Goal: Task Accomplishment & Management: Manage account settings

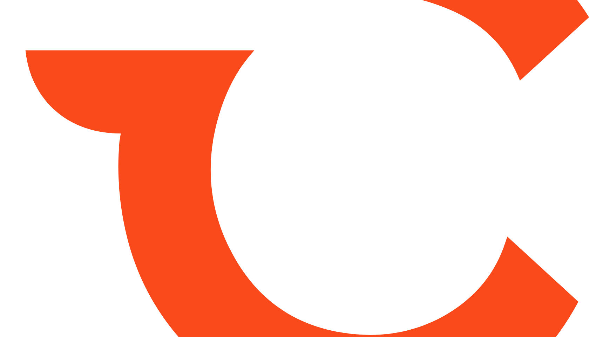
type input "*****"
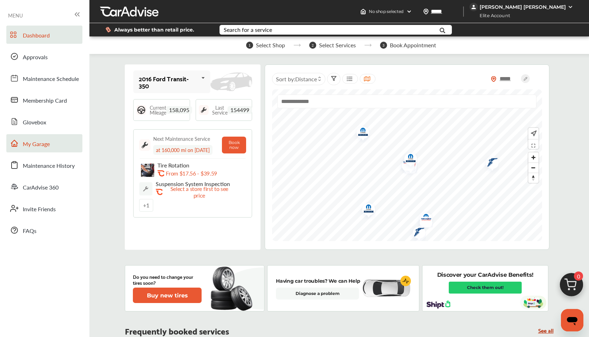
click at [43, 143] on span "My Garage" at bounding box center [36, 144] width 27 height 9
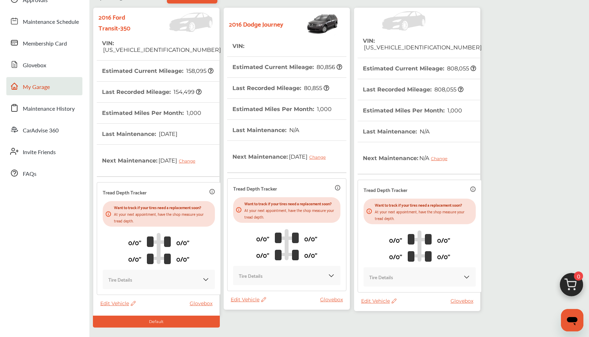
scroll to position [75, 0]
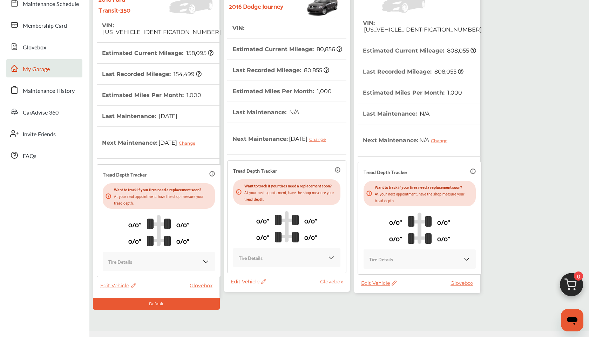
click at [395, 274] on thead "VIN : [US_VEHICLE_IDENTIFICATION_NUMBER] Estimated Current Mileage : 808,055 La…" at bounding box center [420, 147] width 124 height 268
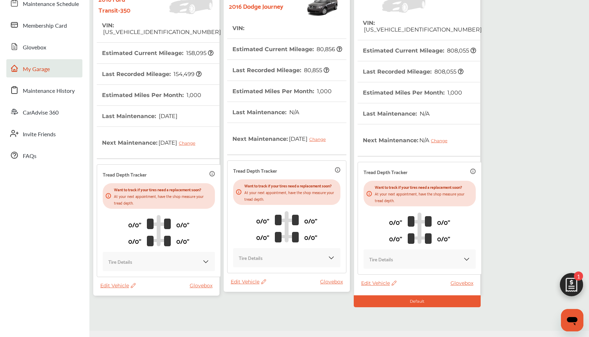
click at [395, 281] on icon at bounding box center [393, 283] width 7 height 5
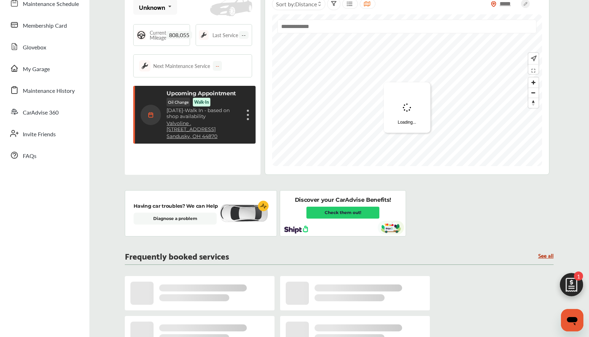
click at [399, 237] on div "Discover your CarAdvise Benefits! Check them out!" at bounding box center [343, 213] width 126 height 46
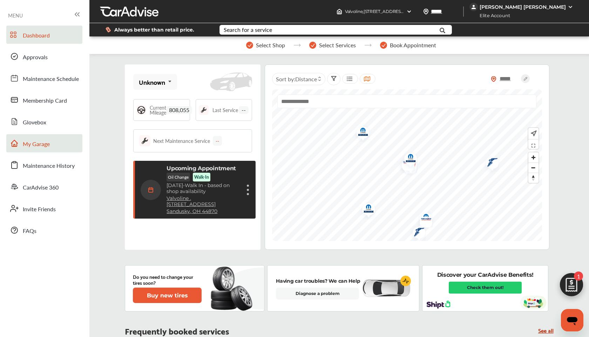
click at [46, 147] on span "My Garage" at bounding box center [36, 144] width 27 height 9
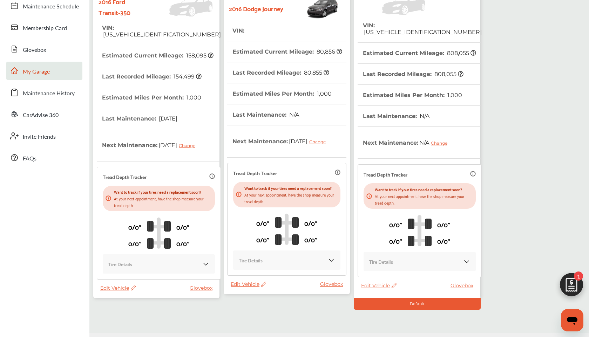
scroll to position [99, 0]
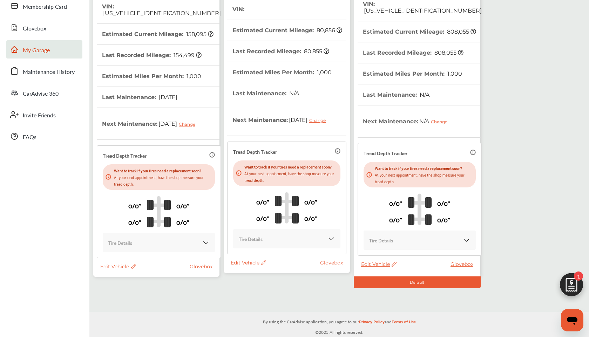
click at [394, 262] on icon at bounding box center [393, 264] width 7 height 5
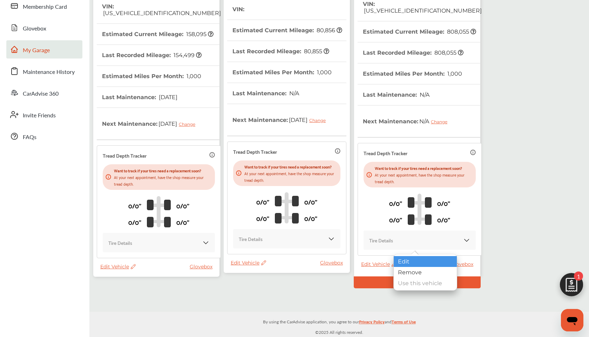
click at [397, 259] on div "Edit" at bounding box center [425, 261] width 63 height 11
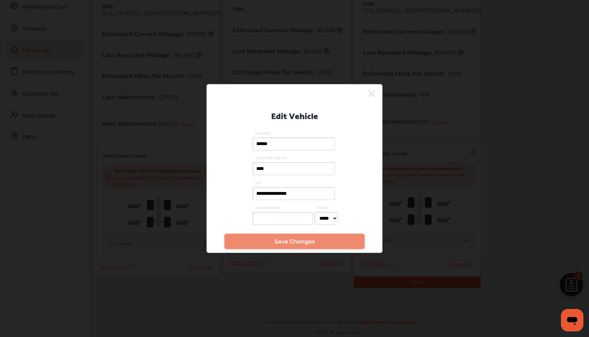
click at [268, 194] on input "**********" at bounding box center [293, 193] width 82 height 13
click at [266, 195] on input "**********" at bounding box center [293, 193] width 82 height 13
type input "**********"
click at [295, 242] on span "Save Changes" at bounding box center [295, 241] width 40 height 7
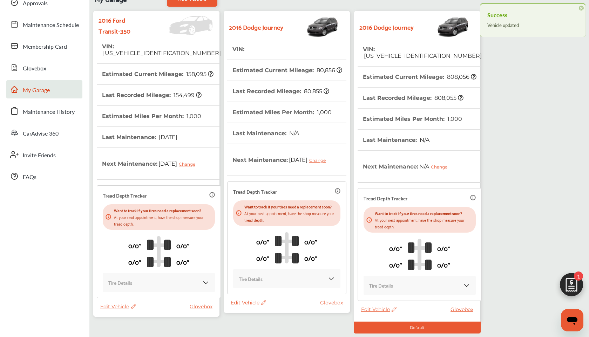
scroll to position [50, 0]
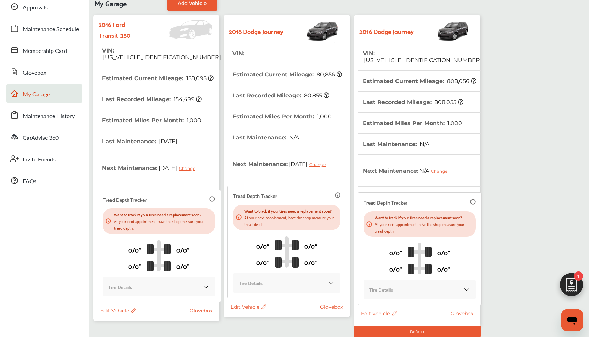
click at [265, 310] on span "Edit Vehicle" at bounding box center [248, 307] width 35 height 6
click at [273, 317] on div "Remove" at bounding box center [296, 318] width 63 height 11
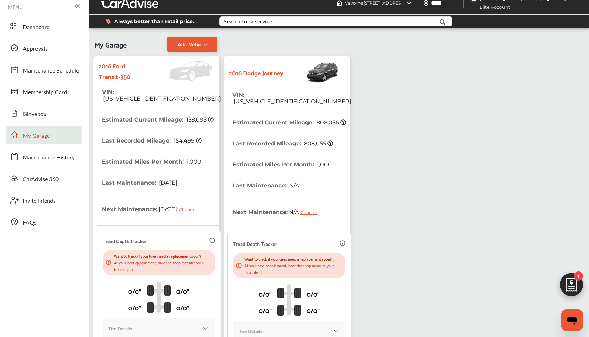
scroll to position [0, 0]
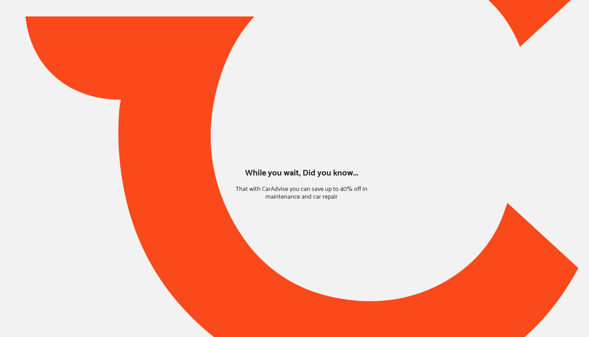
type input "*****"
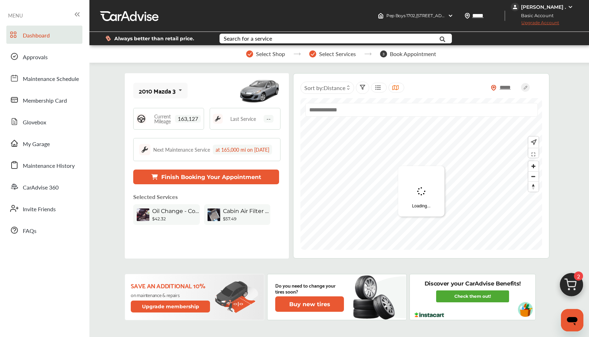
click at [539, 9] on div "Jason ." at bounding box center [543, 7] width 45 height 6
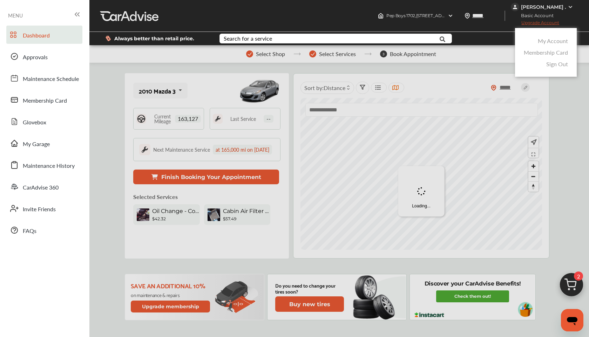
click at [544, 39] on link "My Account" at bounding box center [553, 41] width 30 height 8
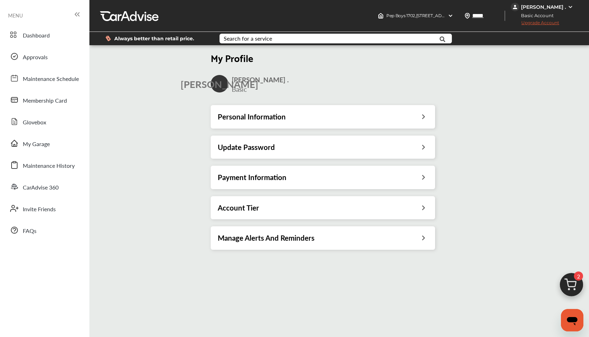
click at [344, 168] on div "Payment Information" at bounding box center [323, 177] width 224 height 23
click at [343, 174] on div "Payment Information" at bounding box center [323, 177] width 210 height 9
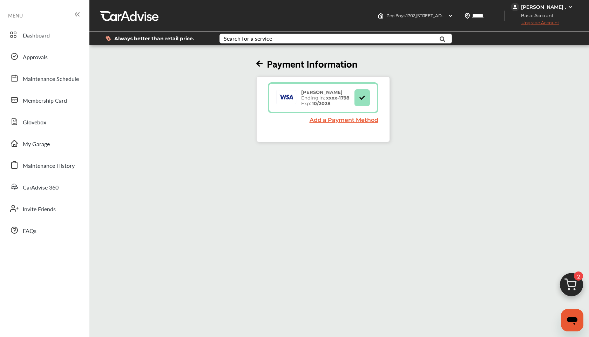
click at [256, 63] on icon at bounding box center [259, 63] width 6 height 7
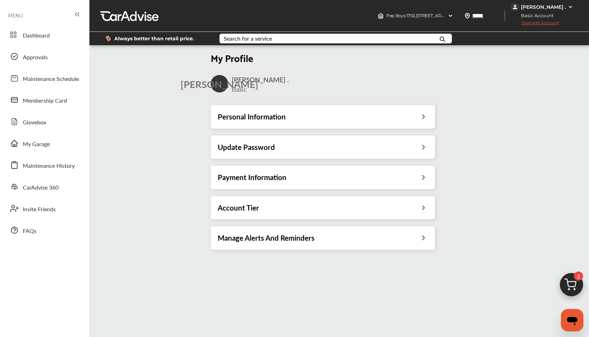
click at [555, 7] on div "Jason ." at bounding box center [543, 7] width 64 height 8
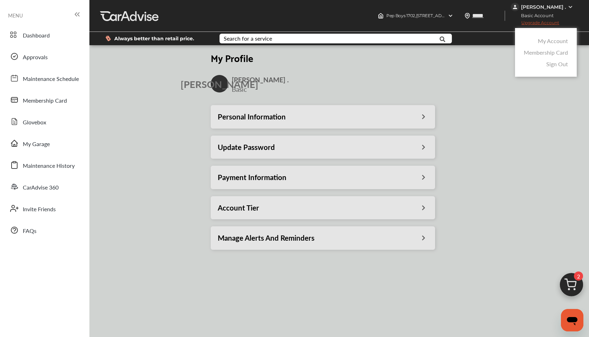
click at [552, 39] on link "My Account" at bounding box center [553, 41] width 30 height 8
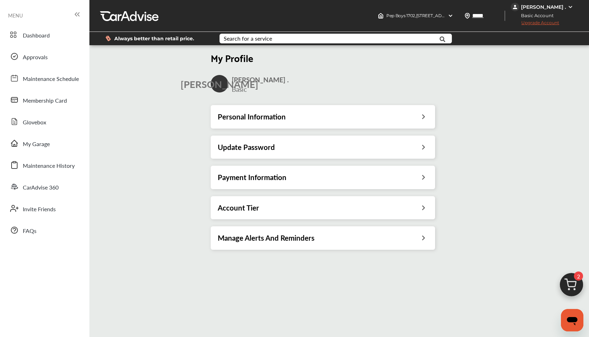
click at [338, 175] on div "Payment Information" at bounding box center [323, 177] width 210 height 9
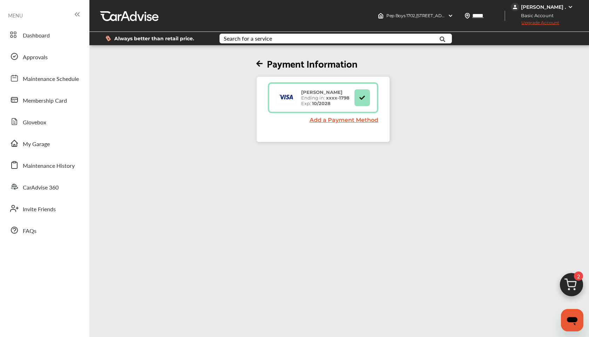
click at [554, 6] on div "Jason ." at bounding box center [543, 7] width 64 height 8
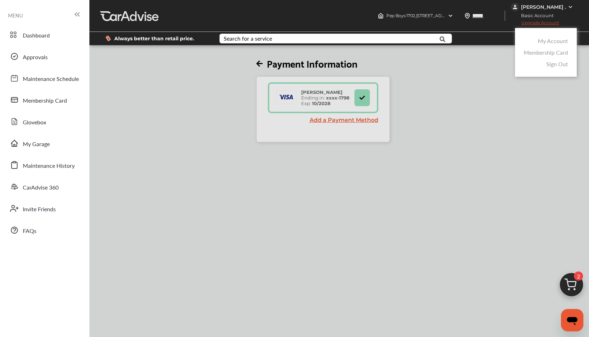
click at [557, 39] on link "My Account" at bounding box center [553, 41] width 30 height 8
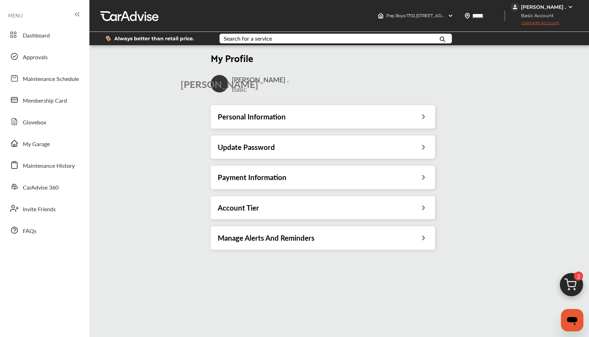
click at [292, 119] on div "Personal Information" at bounding box center [323, 116] width 210 height 9
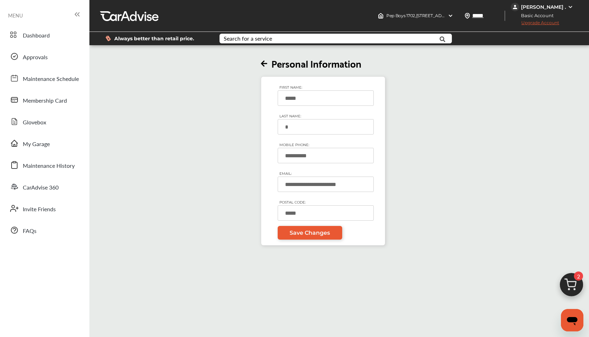
click at [294, 129] on input "*" at bounding box center [326, 126] width 96 height 15
type input "*******"
click at [323, 236] on span "Save Changes" at bounding box center [310, 233] width 40 height 7
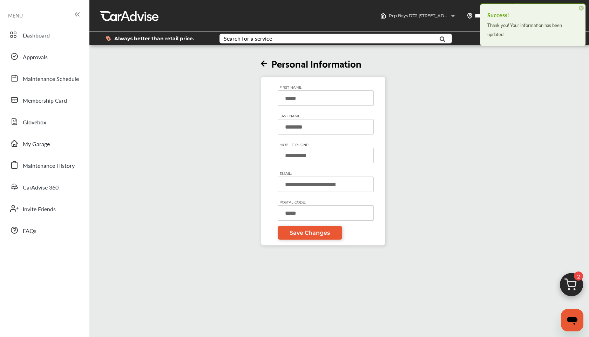
click at [577, 279] on span "2" at bounding box center [578, 276] width 9 height 9
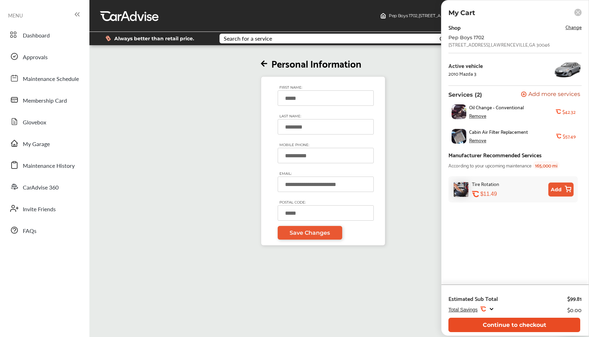
click at [520, 323] on button "Continue to checkout" at bounding box center [514, 325] width 132 height 14
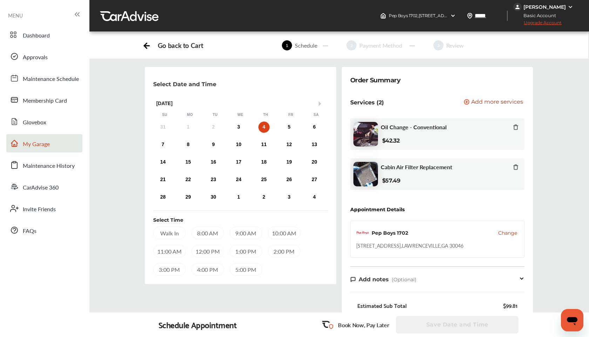
click at [43, 142] on span "My Garage" at bounding box center [36, 144] width 27 height 9
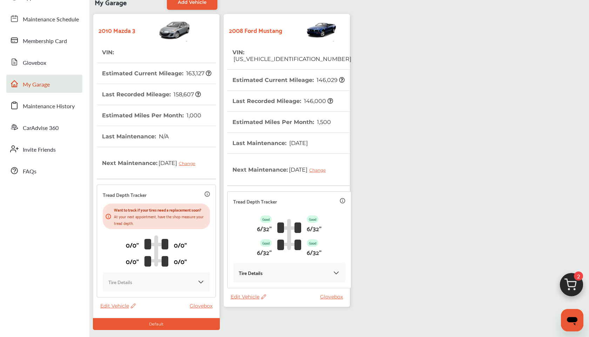
scroll to position [106, 0]
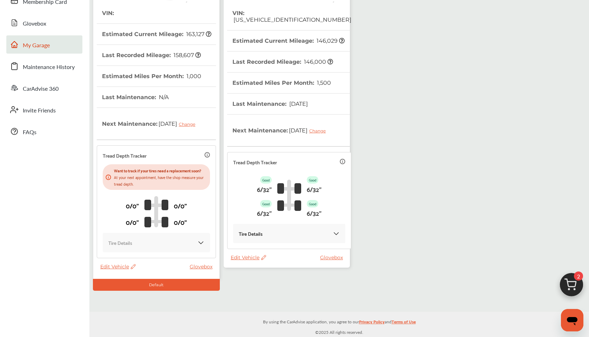
click at [292, 101] on span "July 16, 2025" at bounding box center [298, 104] width 20 height 7
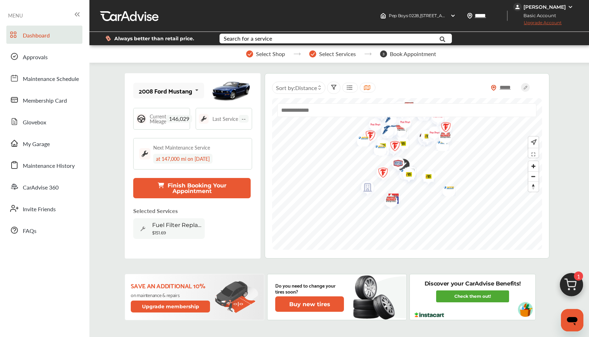
click at [576, 289] on img at bounding box center [572, 287] width 34 height 34
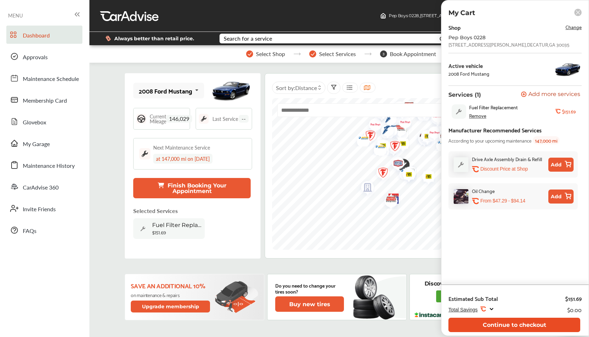
click at [501, 323] on button "Continue to checkout" at bounding box center [514, 325] width 132 height 14
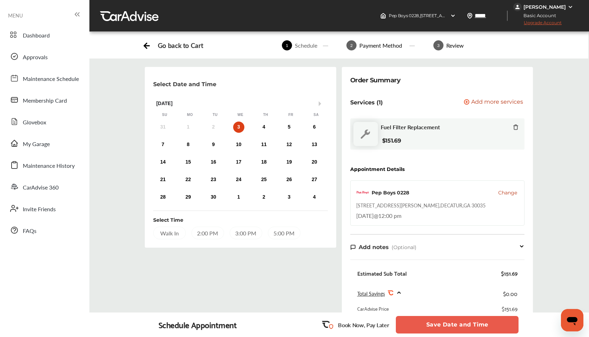
click at [556, 7] on div "Jason Diggles" at bounding box center [544, 7] width 42 height 6
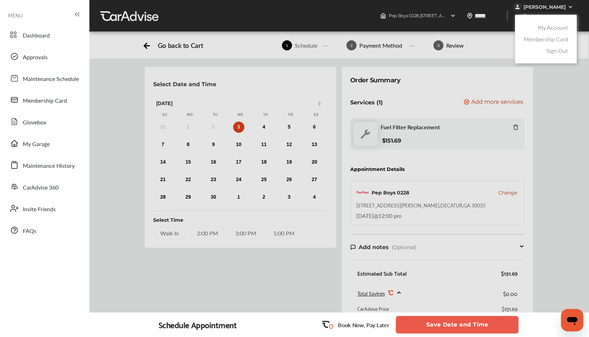
click at [550, 28] on link "My Account" at bounding box center [553, 27] width 30 height 8
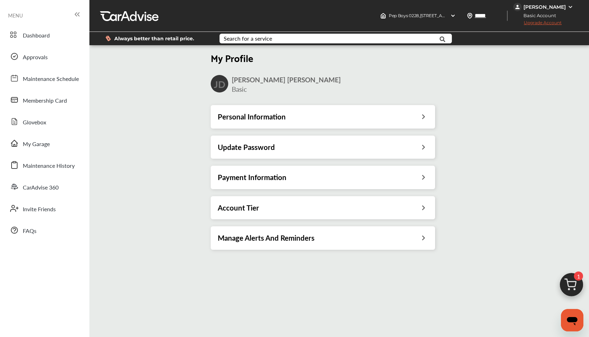
click at [350, 177] on div "Payment Information" at bounding box center [323, 177] width 210 height 9
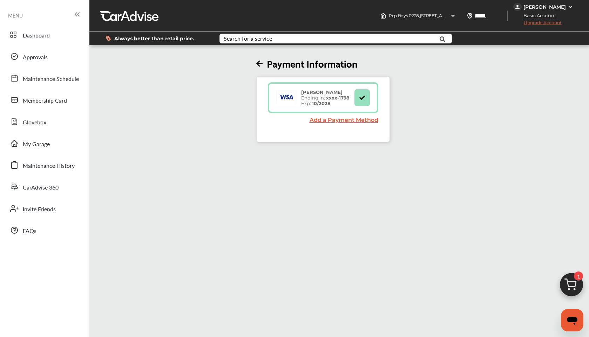
click at [353, 119] on link "Add a Payment Method" at bounding box center [344, 120] width 69 height 7
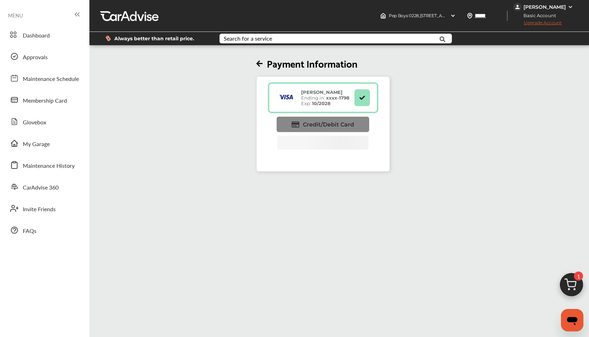
click at [354, 124] on link "Credit/Debit Card" at bounding box center [323, 124] width 93 height 15
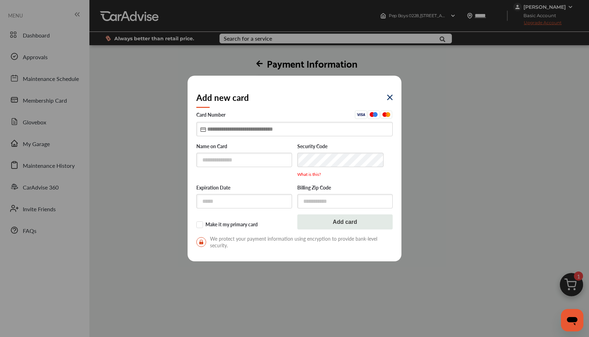
click at [211, 131] on input "text" at bounding box center [294, 129] width 196 height 14
click at [45, 37] on div "Add new card Card Number Name on Card Security Code What is this? Expiration Da…" at bounding box center [294, 168] width 589 height 337
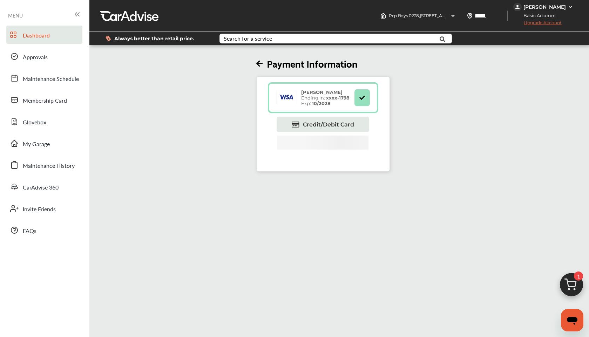
click at [45, 37] on span "Dashboard" at bounding box center [36, 35] width 27 height 9
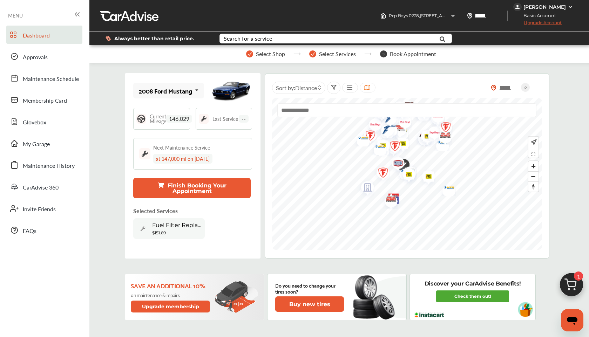
click at [572, 279] on img at bounding box center [572, 287] width 34 height 34
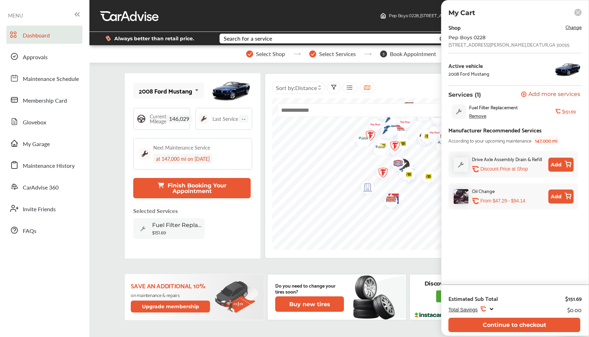
click at [580, 13] on rect at bounding box center [577, 12] width 7 height 7
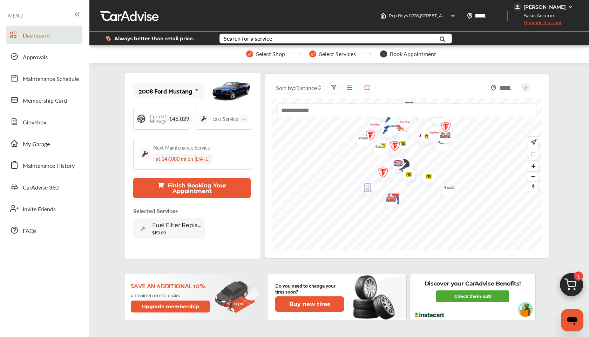
click at [543, 11] on div "Jason Diggles" at bounding box center [544, 7] width 62 height 8
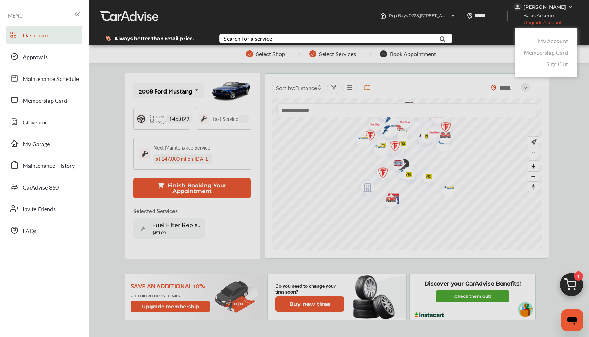
click at [545, 38] on link "My Account" at bounding box center [553, 41] width 30 height 8
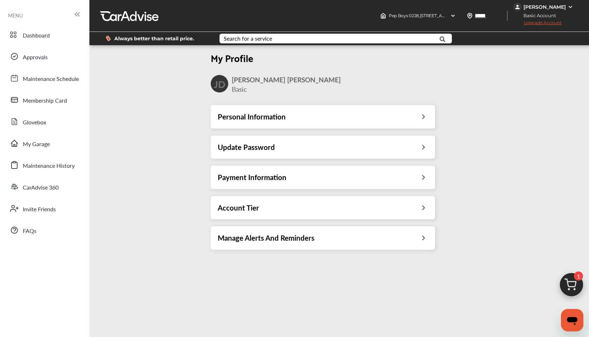
click at [303, 181] on div "Payment Information" at bounding box center [323, 177] width 210 height 9
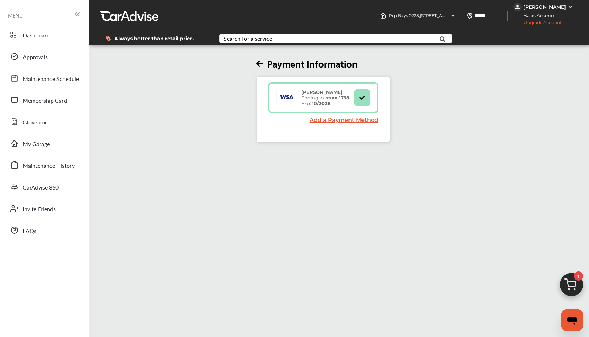
click at [343, 120] on link "Add a Payment Method" at bounding box center [344, 120] width 69 height 7
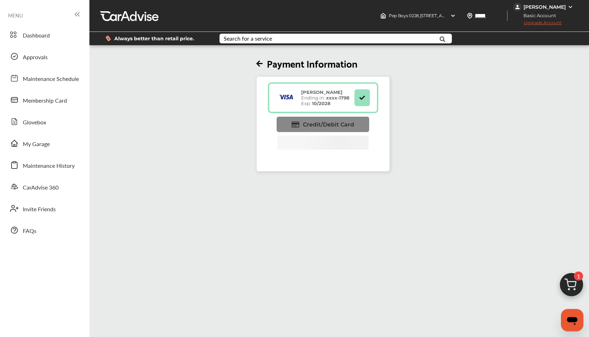
click at [324, 123] on span "Credit/Debit Card" at bounding box center [328, 124] width 51 height 7
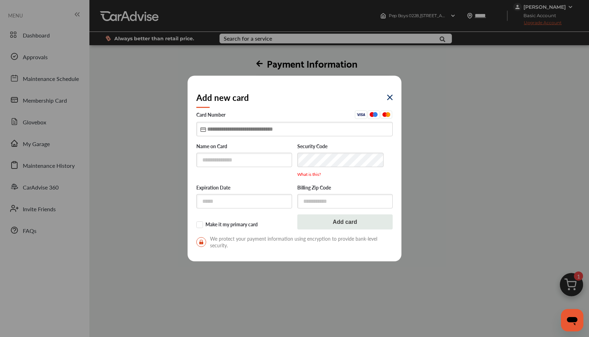
click at [210, 128] on input "text" at bounding box center [294, 129] width 196 height 14
drag, startPoint x: 263, startPoint y: 130, endPoint x: 257, endPoint y: 119, distance: 12.7
click at [257, 119] on div "**********" at bounding box center [294, 123] width 196 height 26
type input "**********"
click at [230, 162] on input "text" at bounding box center [244, 160] width 96 height 14
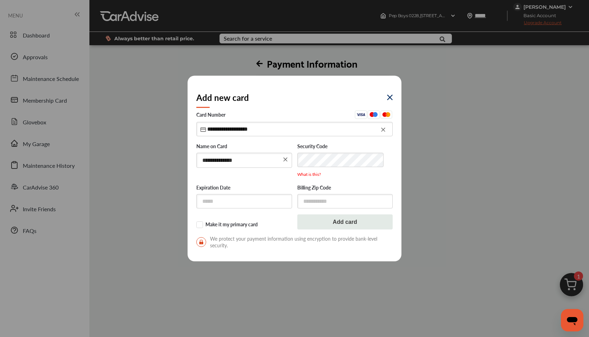
type input "**********"
click at [214, 202] on input "text" at bounding box center [244, 202] width 96 height 14
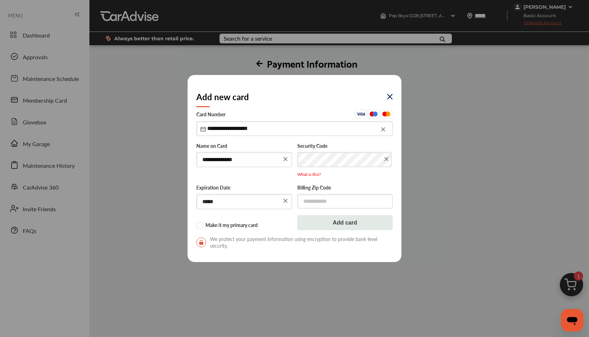
type input "*****"
click at [304, 204] on input "text" at bounding box center [345, 201] width 96 height 14
type input "*****"
click at [314, 229] on button "Add card" at bounding box center [345, 222] width 96 height 15
